Goal: Find specific page/section: Find specific page/section

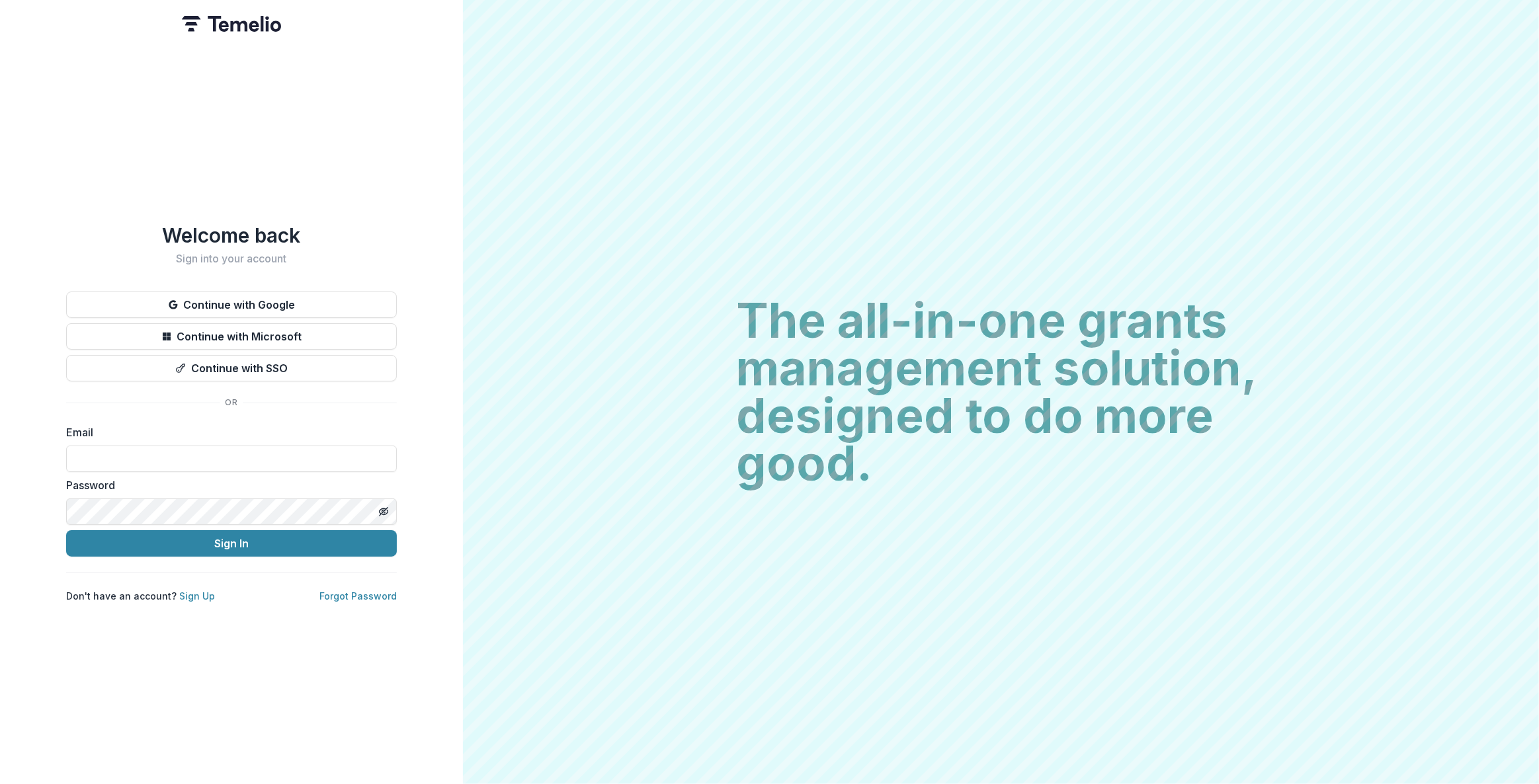
type input "**********"
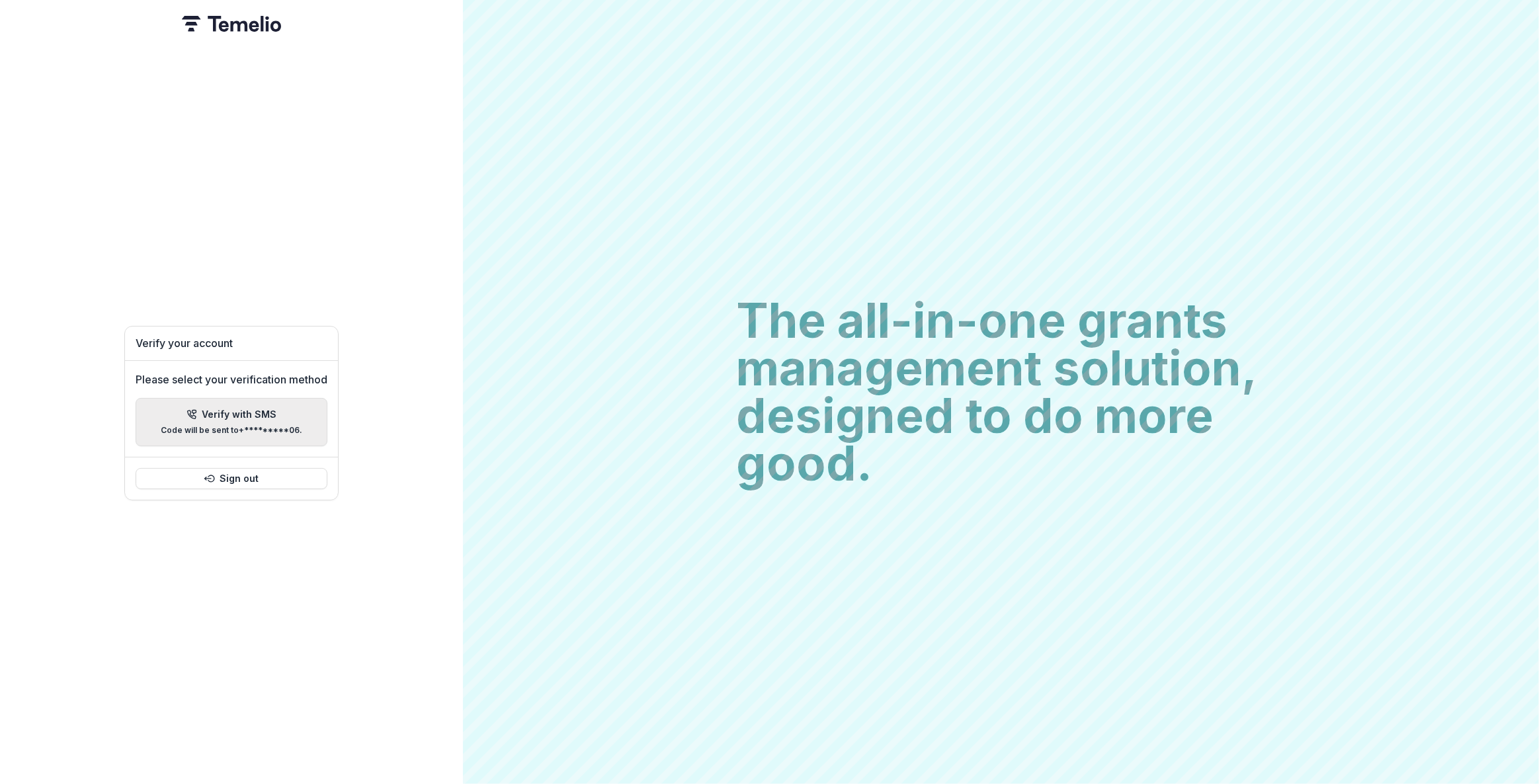
click at [232, 426] on p "Code will be sent to +*********06 ." at bounding box center [231, 430] width 141 height 10
click at [143, 401] on input "Please enter your pin code" at bounding box center [135, 407] width 26 height 26
type input "*"
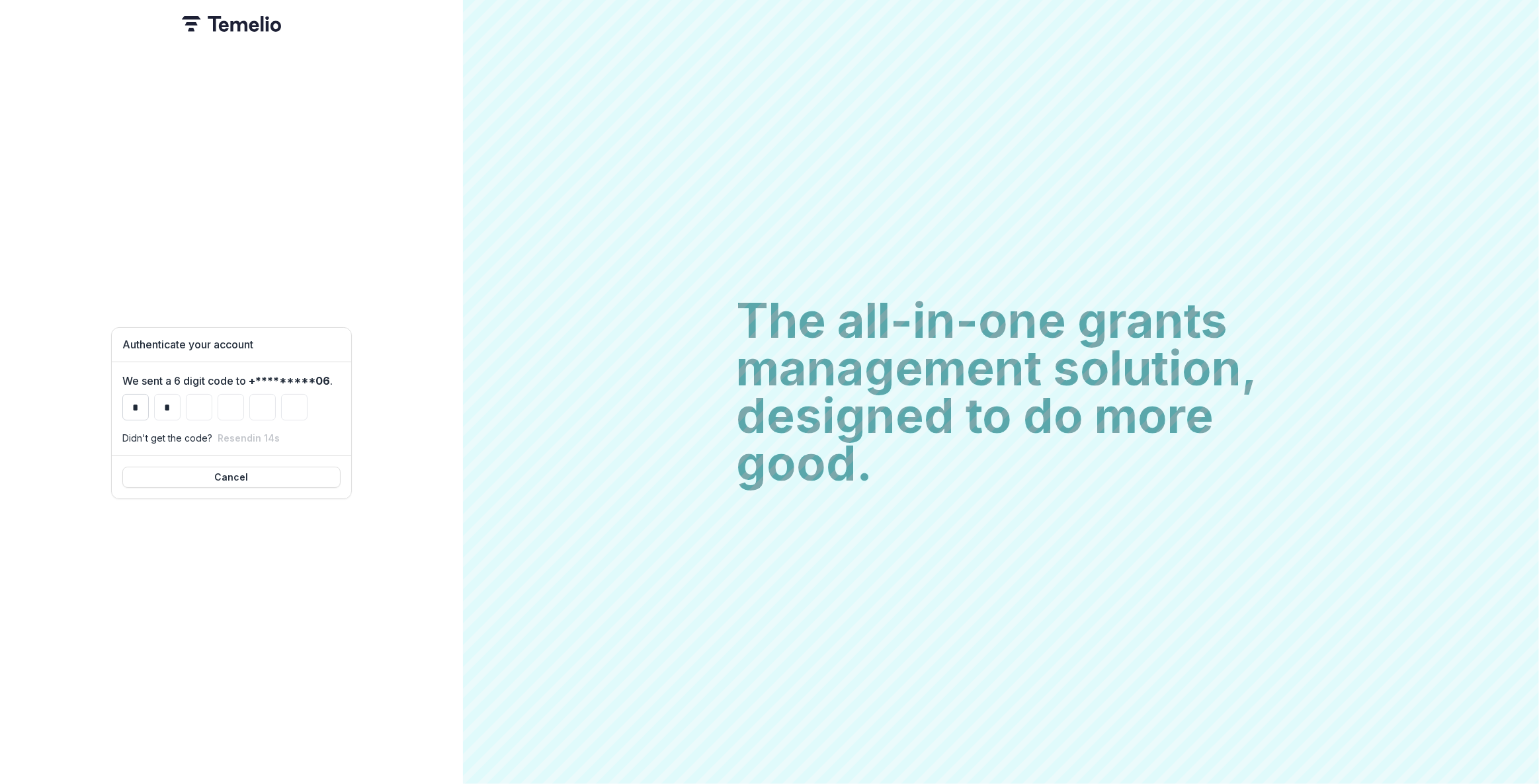
type input "*"
click at [272, 197] on div "Redirecting... Loading..." at bounding box center [232, 392] width 463 height 784
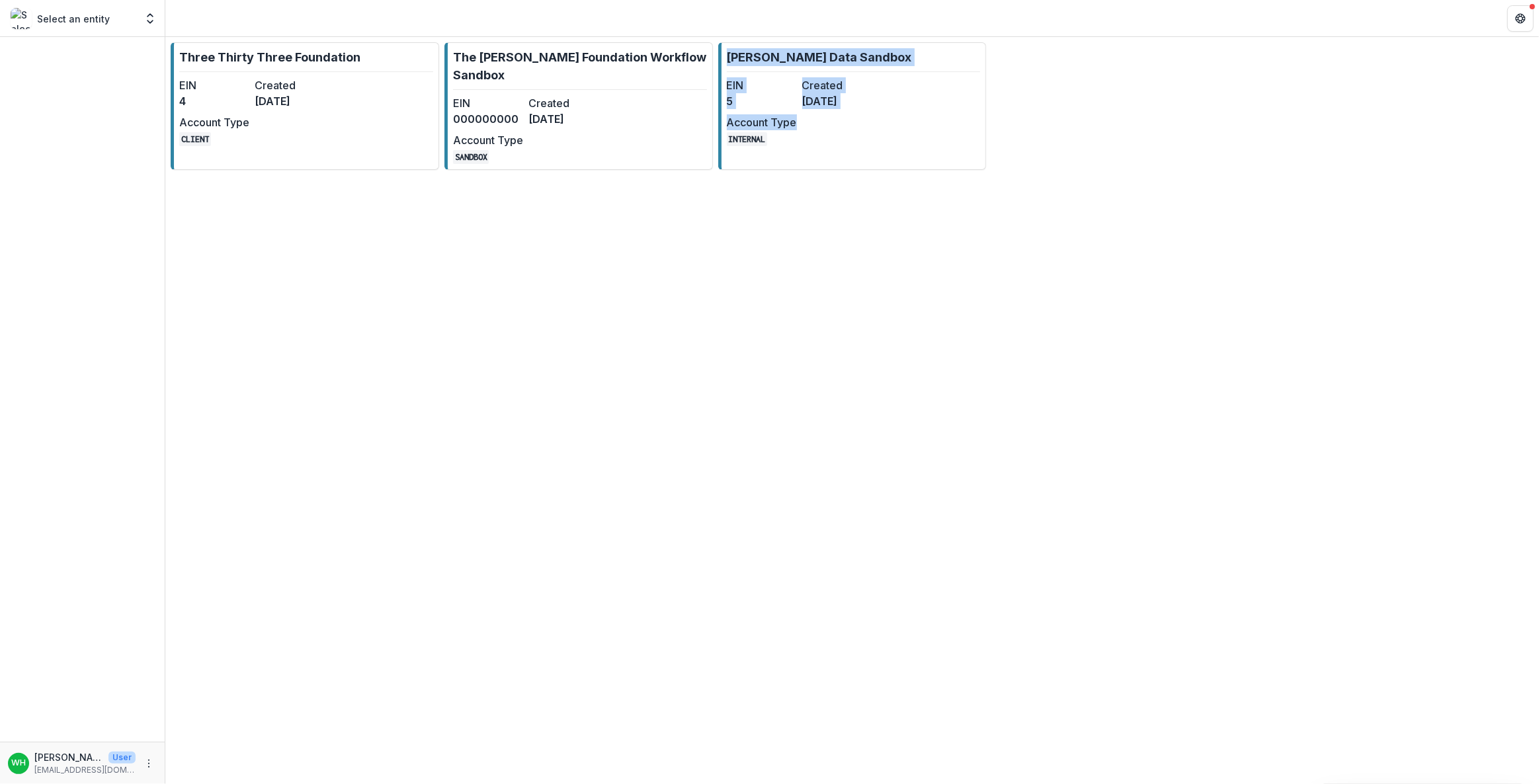
click at [714, 546] on div "Three Thirty Three Foundation EIN 4 Created [DATE] Account Type CLIENT The [PER…" at bounding box center [852, 410] width 1373 height 747
drag, startPoint x: 1183, startPoint y: 258, endPoint x: 1156, endPoint y: 272, distance: 30.4
click at [1182, 258] on div "Three Thirty Three Foundation EIN 4 Created [DATE] Account Type CLIENT The [PER…" at bounding box center [852, 410] width 1373 height 747
click at [577, 423] on div "Three Thirty Three Foundation EIN 4 Created [DATE] Account Type CLIENT The [PER…" at bounding box center [852, 410] width 1373 height 747
click at [577, 422] on div "Three Thirty Three Foundation EIN 4 Created [DATE] Account Type CLIENT The [PER…" at bounding box center [852, 410] width 1373 height 747
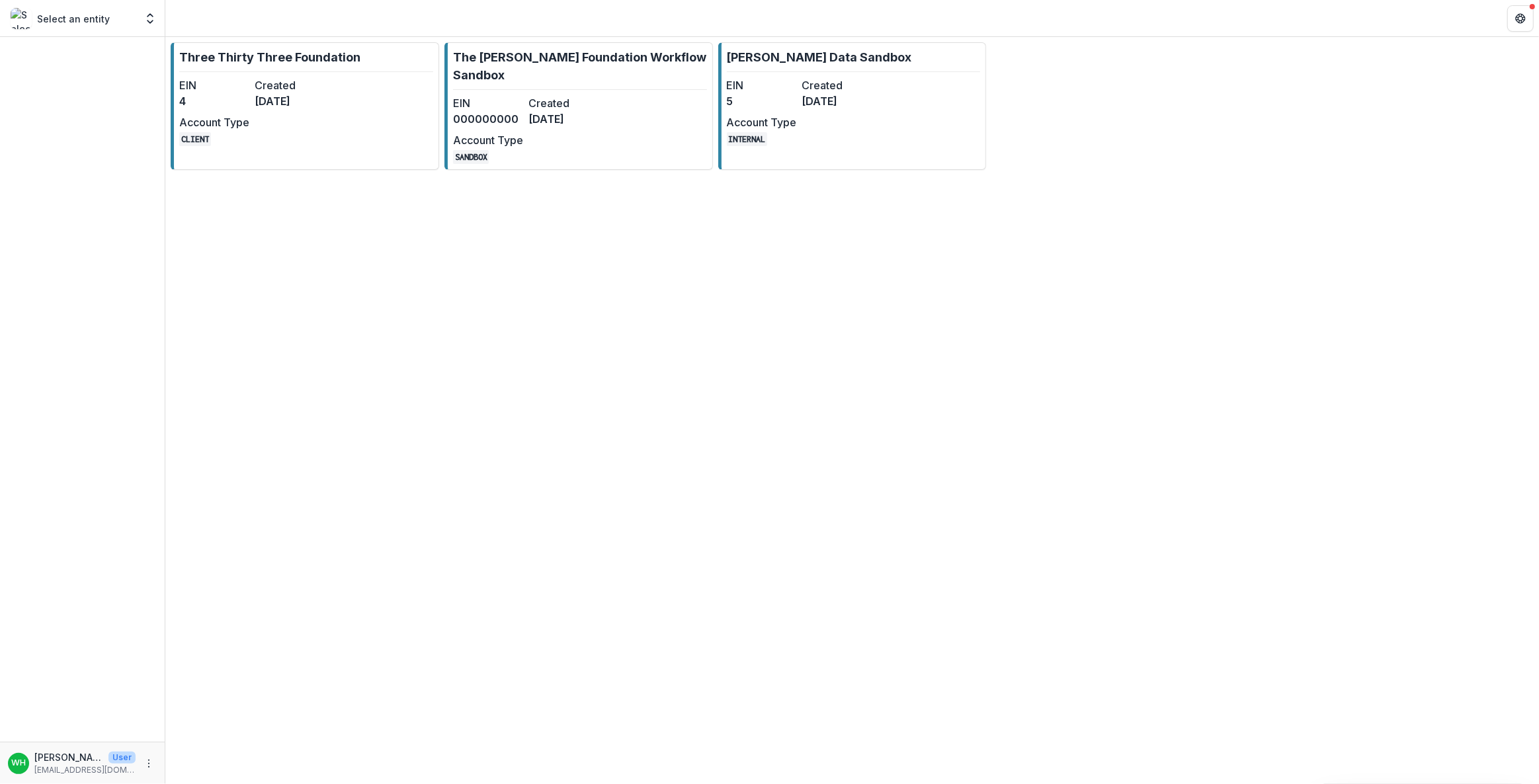
click at [576, 421] on div "Three Thirty Three Foundation EIN 4 Created [DATE] Account Type CLIENT The [PER…" at bounding box center [852, 410] width 1373 height 747
drag, startPoint x: 946, startPoint y: 256, endPoint x: 936, endPoint y: 252, distance: 10.8
click at [941, 256] on div "Three Thirty Three Foundation EIN 4 Created [DATE] Account Type CLIENT The [PER…" at bounding box center [852, 410] width 1373 height 747
click at [907, 110] on link "[PERSON_NAME] Data Sandbox EIN 5 Created [DATE] Account Type INTERNAL" at bounding box center [852, 106] width 268 height 127
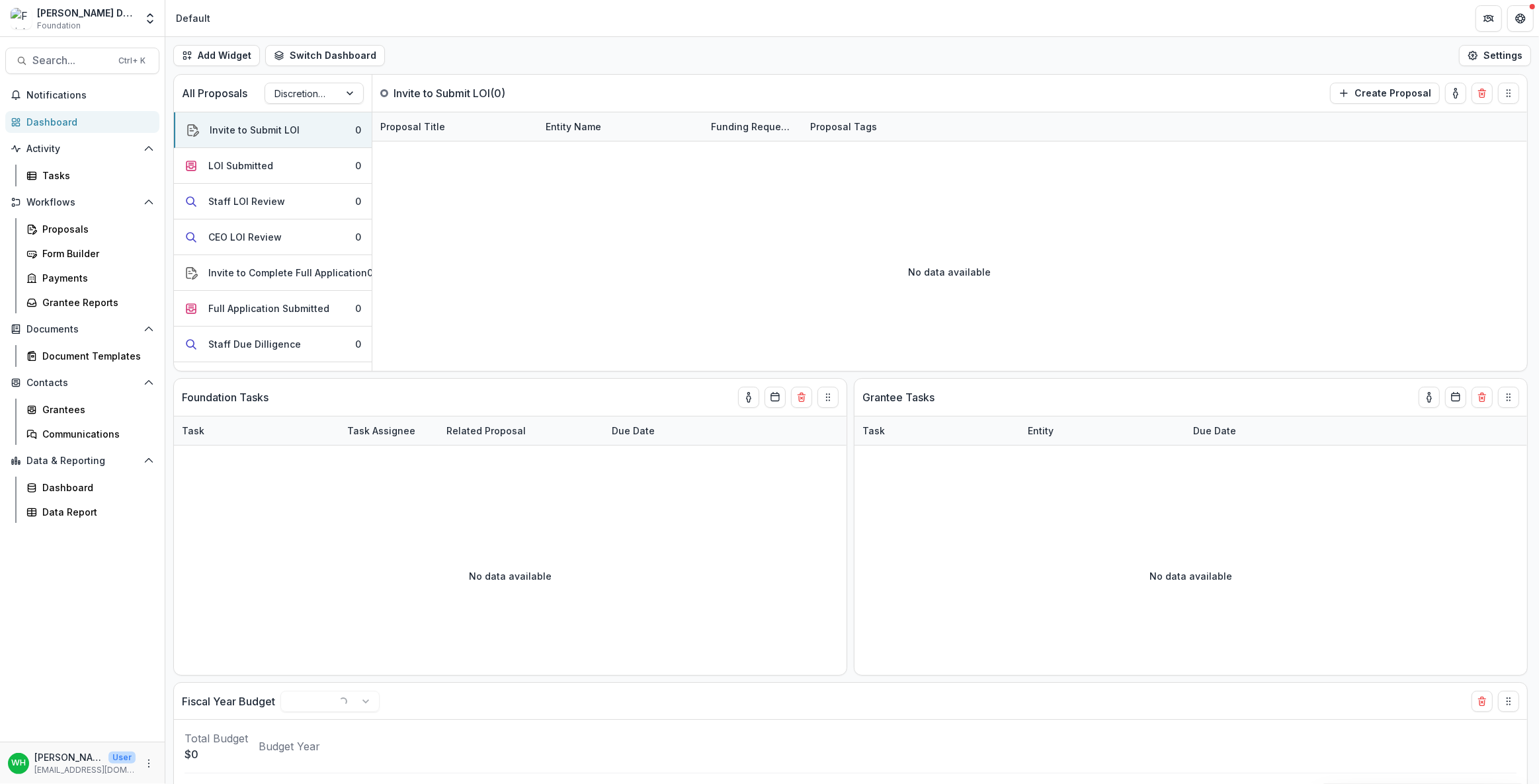
click at [883, 49] on div "Add Widget Switch Dashboard Default New Dashboard Settings" at bounding box center [852, 56] width 1373 height 37
click at [74, 224] on div "Proposals" at bounding box center [95, 229] width 107 height 14
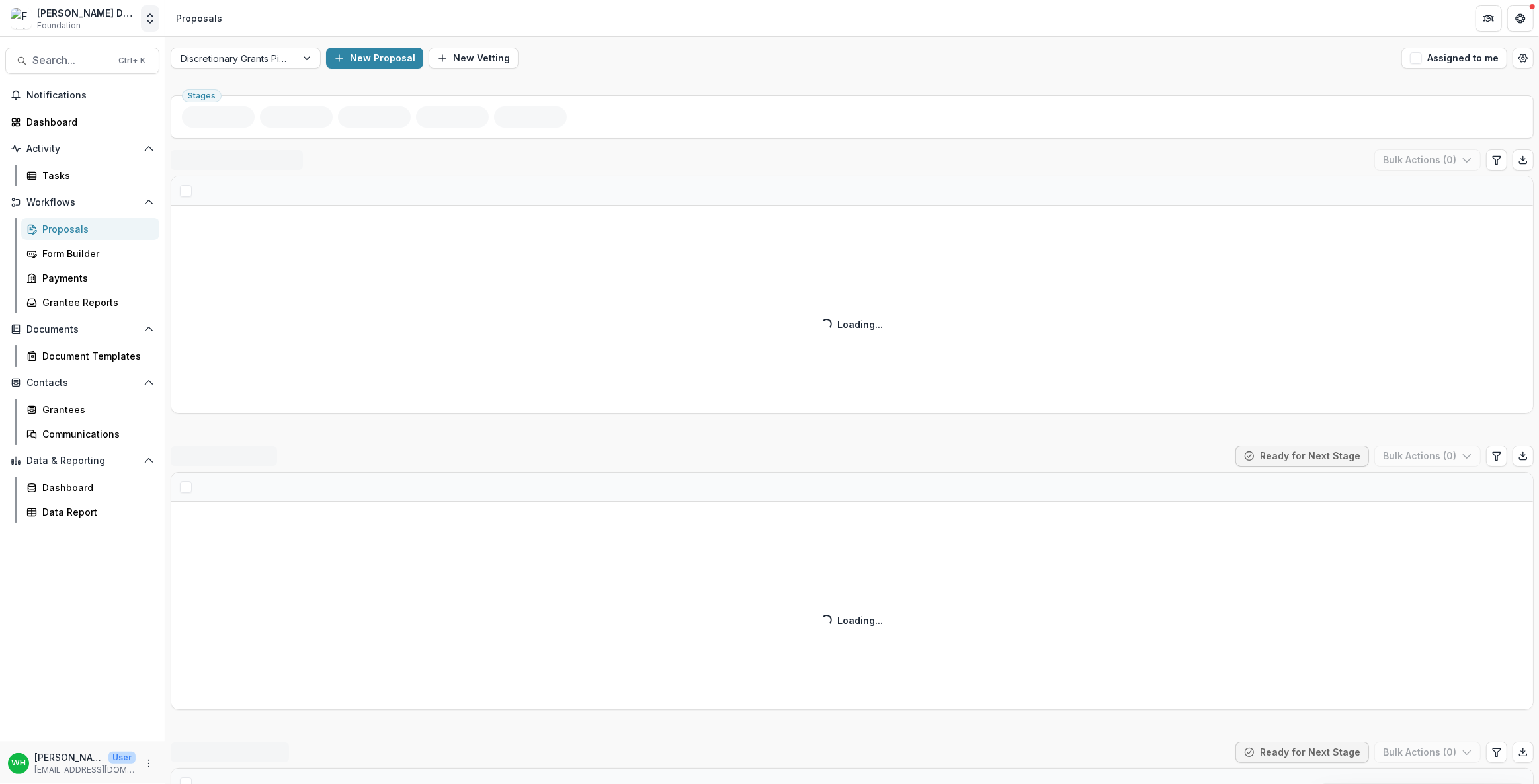
click at [146, 21] on icon "Open entity switcher" at bounding box center [149, 18] width 13 height 13
click at [682, 30] on header "Proposals" at bounding box center [852, 18] width 1373 height 36
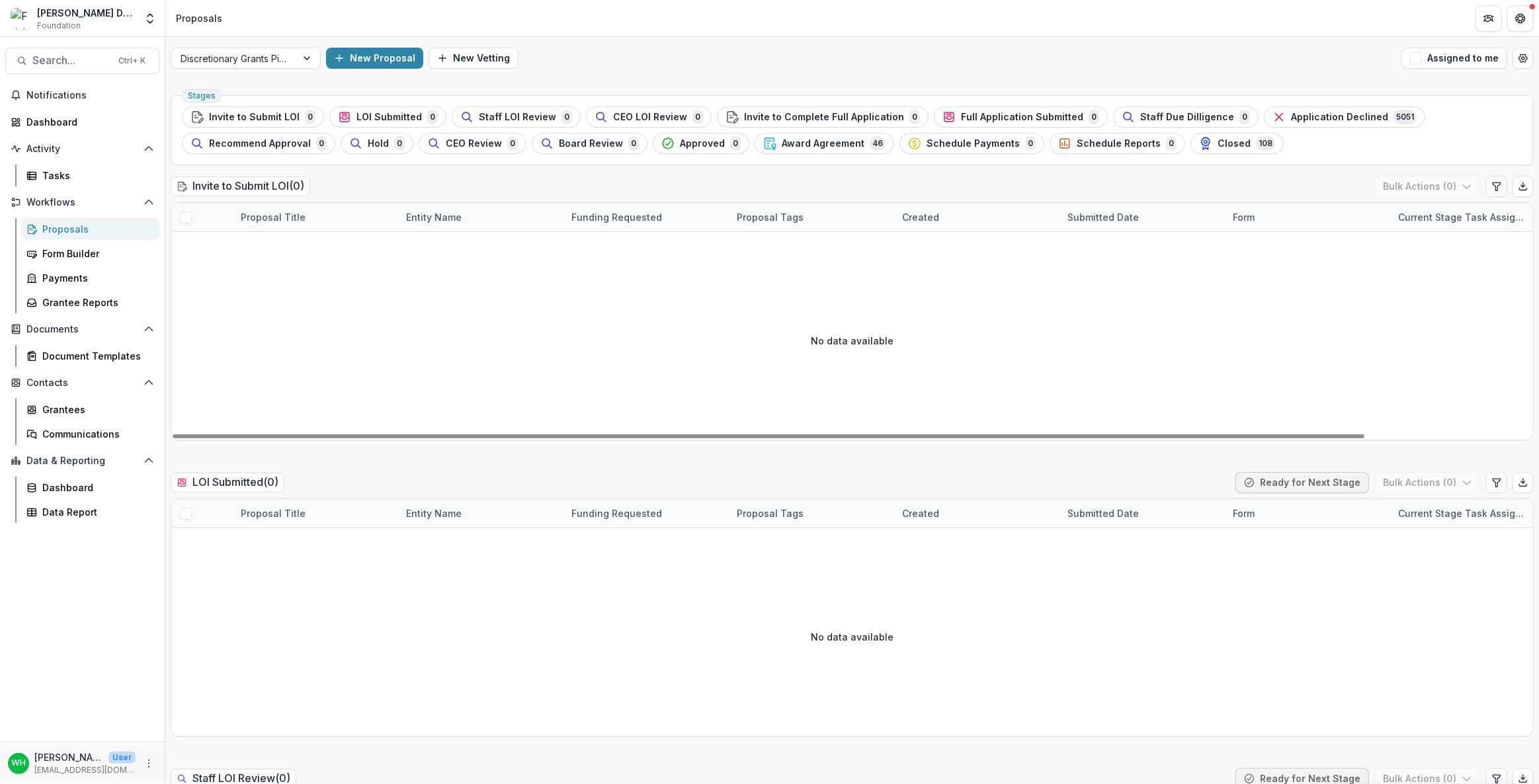
click at [947, 42] on div "Discretionary Grants Pipeline New Proposal New Vetting Assigned to me" at bounding box center [852, 58] width 1373 height 42
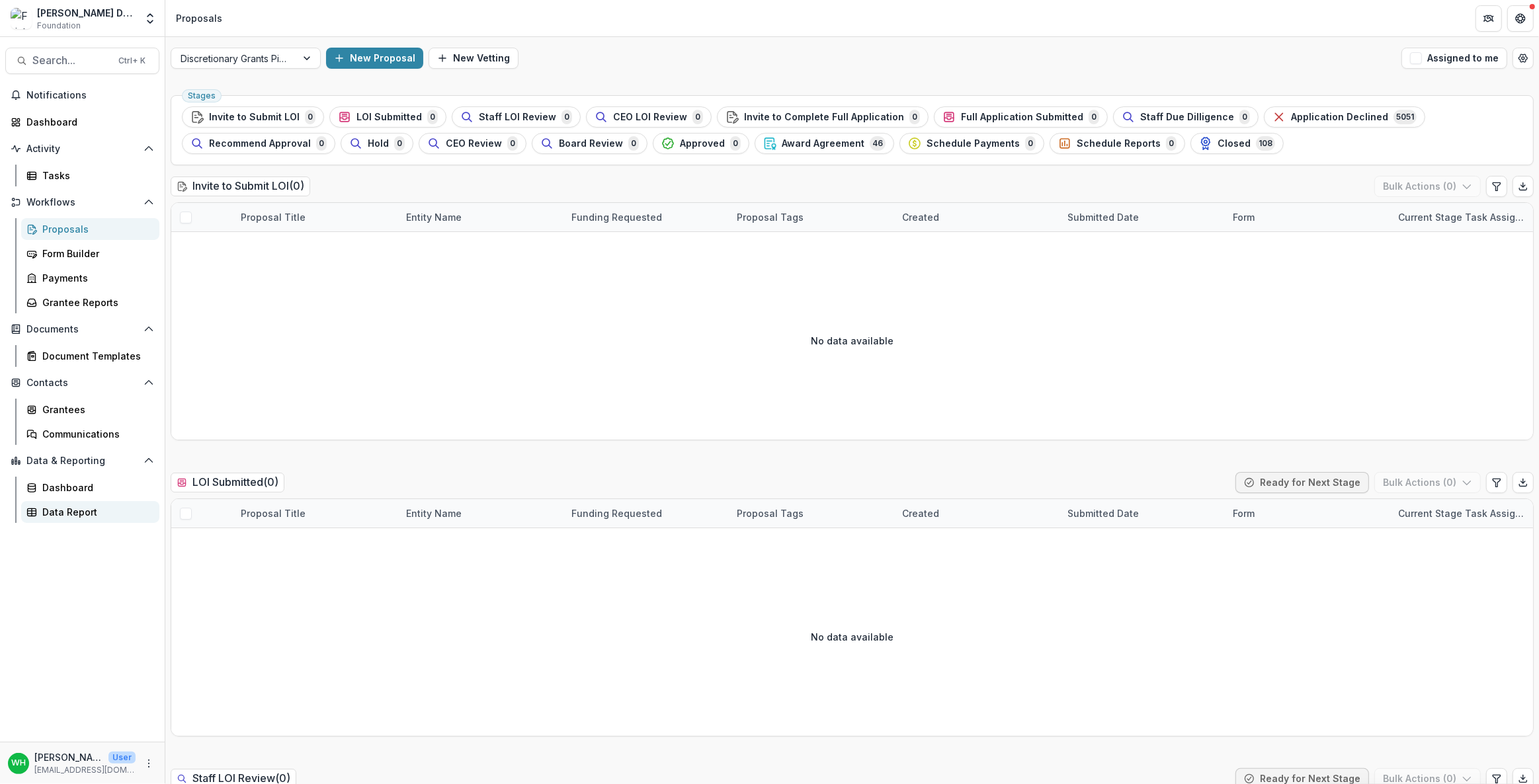
click at [71, 507] on div "Data Report" at bounding box center [95, 512] width 107 height 14
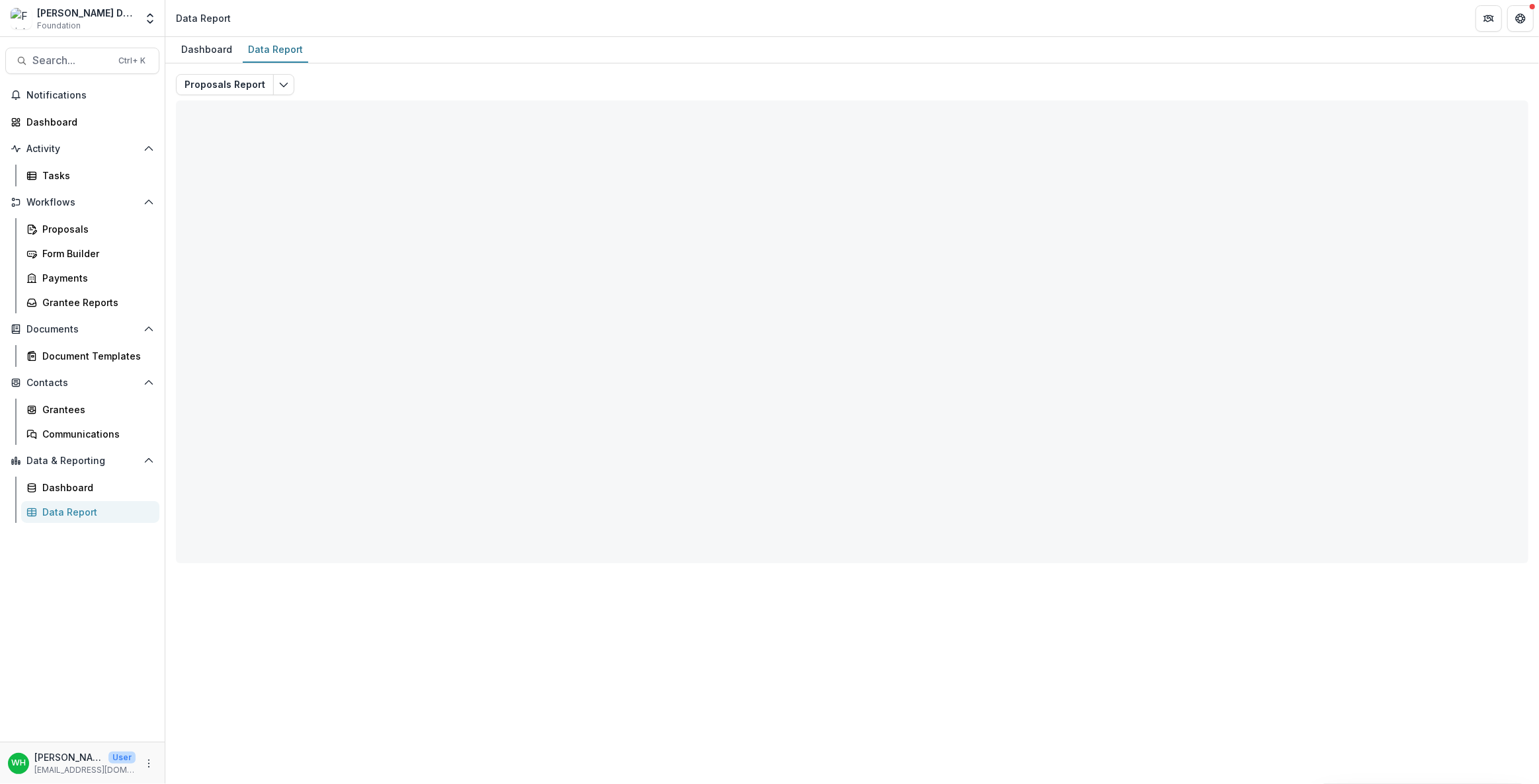
click at [631, 74] on div "Proposals Report Total rows: 0 Choose Filter Personal Filters Team Filters Teme…" at bounding box center [852, 318] width 1352 height 489
click at [391, 71] on div "Proposals Report Total rows: 0 Choose Filter Personal Filters Team Filters Teme…" at bounding box center [852, 313] width 1373 height 500
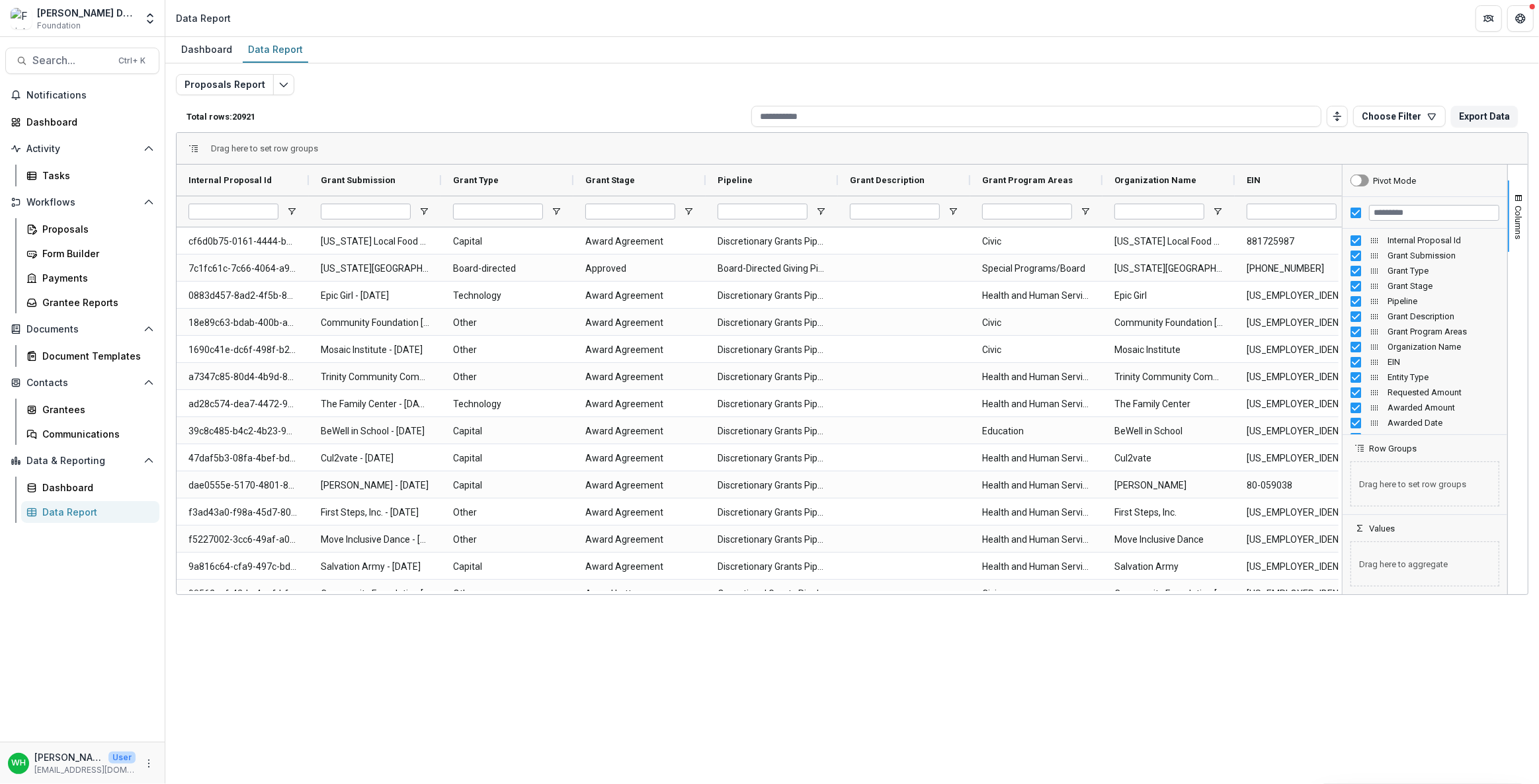
click at [480, 95] on div "Proposals Report Total rows: 20921 Choose Filter Personal Filters Team Filters …" at bounding box center [852, 318] width 1352 height 489
click at [502, 737] on div "Dashboard Data Report Proposals Report Total rows: 20921 Choose Filter Personal…" at bounding box center [852, 410] width 1373 height 747
